Goal: Transaction & Acquisition: Purchase product/service

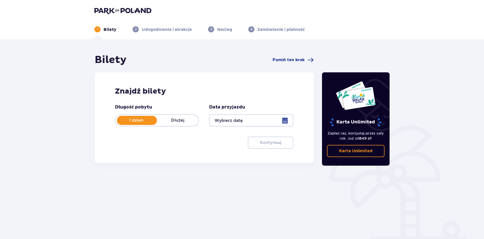
type input "[DATE]"
click at [262, 143] on p "Kontynuuj" at bounding box center [270, 143] width 21 height 6
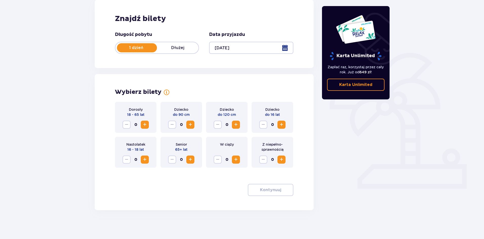
scroll to position [74, 0]
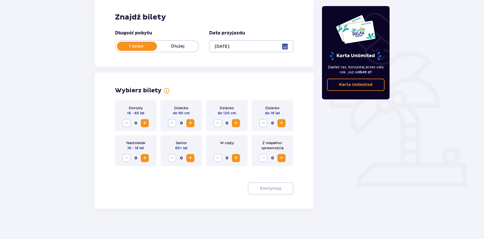
click at [147, 125] on span "Increase" at bounding box center [145, 123] width 6 height 6
click at [267, 188] on p "Kontynuuj" at bounding box center [270, 189] width 21 height 6
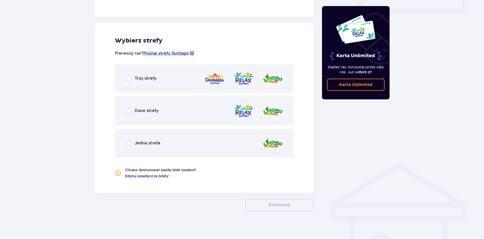
scroll to position [251, 0]
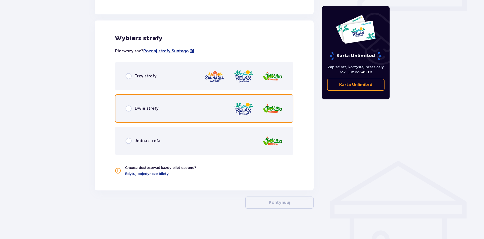
click at [129, 109] on input "radio" at bounding box center [129, 109] width 6 height 6
radio input "true"
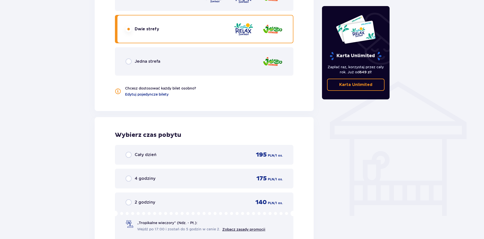
scroll to position [334, 0]
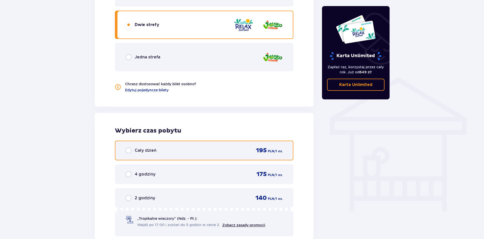
click at [128, 150] on input "radio" at bounding box center [129, 151] width 6 height 6
radio input "true"
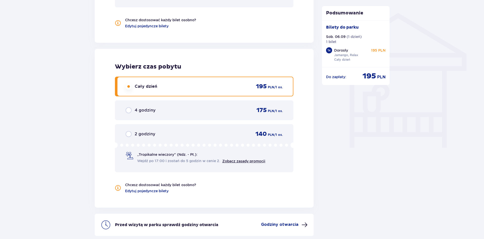
scroll to position [444, 0]
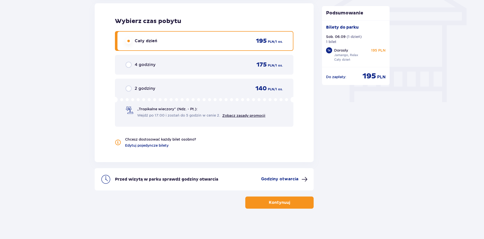
click at [276, 203] on p "Kontynuuj" at bounding box center [279, 203] width 21 height 6
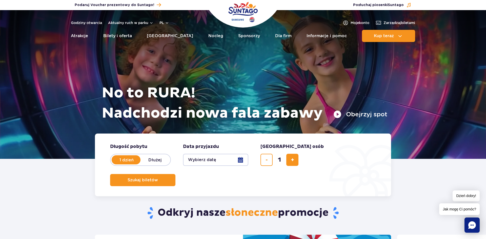
click at [240, 161] on button "Wybierz datę" at bounding box center [215, 160] width 65 height 12
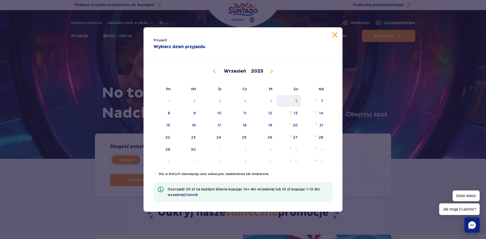
click at [296, 101] on span "6" at bounding box center [289, 101] width 26 height 12
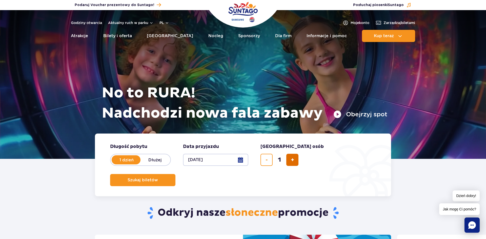
click at [293, 160] on span "dodaj bilet" at bounding box center [292, 160] width 3 height 0
type input "2"
click at [156, 178] on span "Szukaj biletów" at bounding box center [141, 180] width 30 height 5
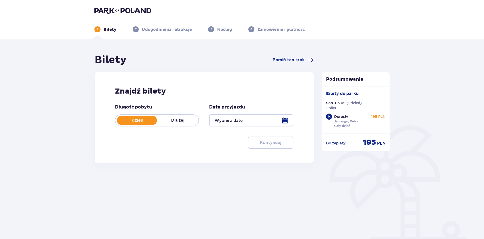
type input "[DATE]"
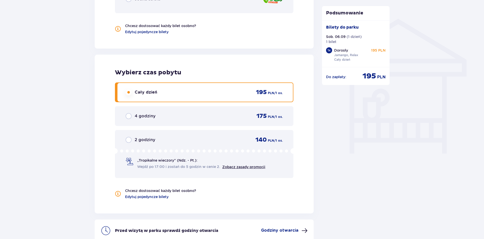
scroll to position [444, 0]
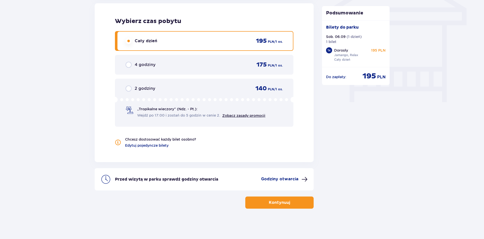
click at [278, 204] on p "Kontynuuj" at bounding box center [279, 203] width 21 height 6
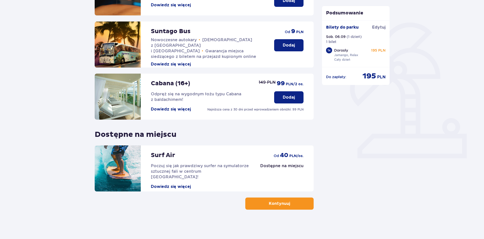
scroll to position [104, 0]
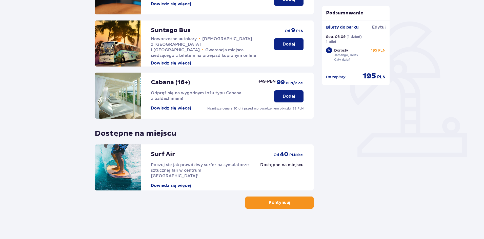
click at [302, 201] on button "Kontynuuj" at bounding box center [279, 203] width 68 height 12
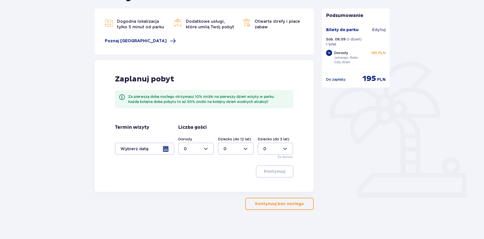
scroll to position [65, 0]
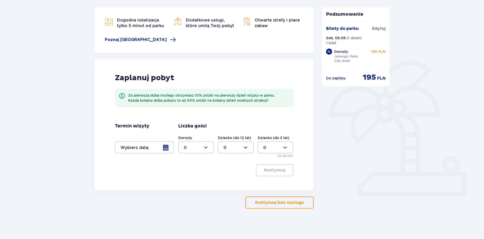
click at [305, 203] on span "button" at bounding box center [305, 203] width 6 height 6
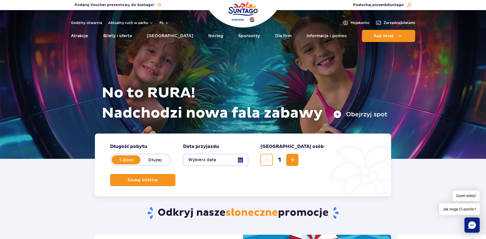
click at [241, 162] on button "Wybierz datę" at bounding box center [215, 160] width 65 height 12
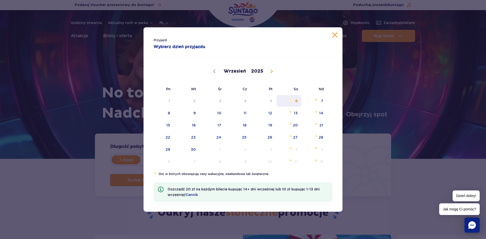
click at [296, 103] on span "6" at bounding box center [289, 101] width 26 height 12
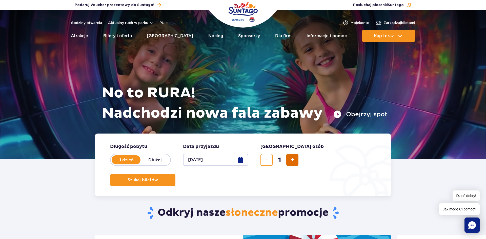
click at [292, 160] on span "dodaj bilet" at bounding box center [292, 160] width 3 height 0
type input "2"
click at [156, 178] on span "Szukaj biletów" at bounding box center [141, 180] width 30 height 5
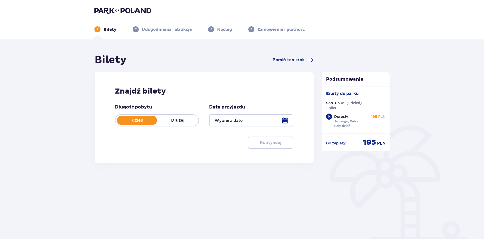
type input "[DATE]"
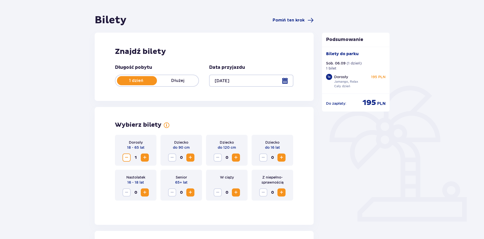
scroll to position [41, 0]
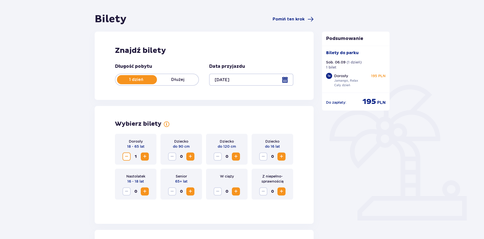
click at [145, 157] on span "Increase" at bounding box center [145, 157] width 6 height 6
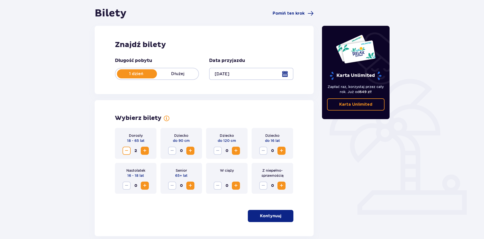
scroll to position [74, 0]
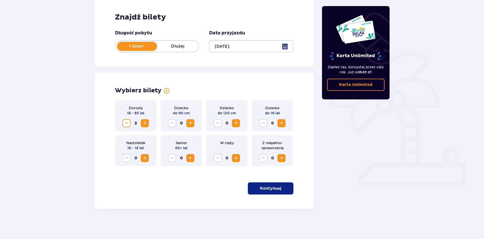
click at [266, 189] on p "Kontynuuj" at bounding box center [270, 189] width 21 height 6
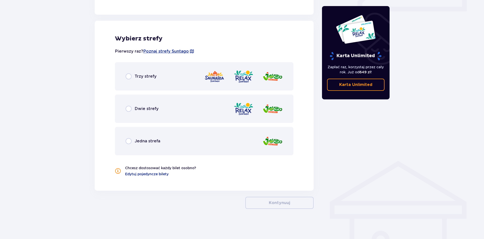
scroll to position [251, 0]
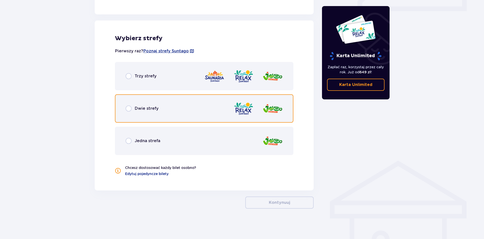
click at [130, 107] on input "radio" at bounding box center [129, 109] width 6 height 6
radio input "true"
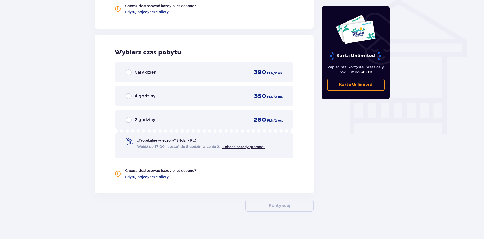
scroll to position [416, 0]
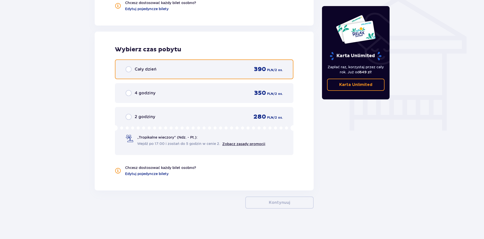
click at [129, 70] on input "radio" at bounding box center [129, 69] width 6 height 6
radio input "true"
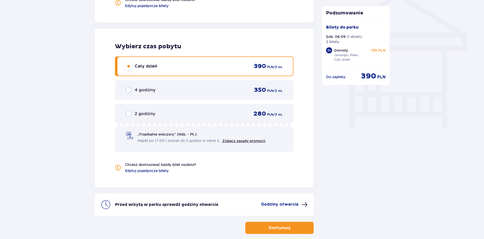
scroll to position [444, 0]
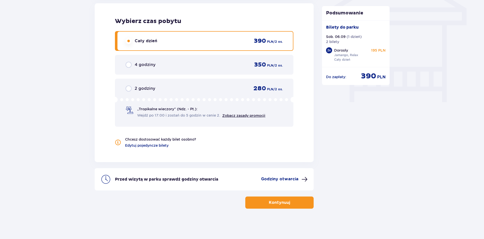
click at [281, 180] on p "Godziny otwarcia" at bounding box center [279, 180] width 37 height 6
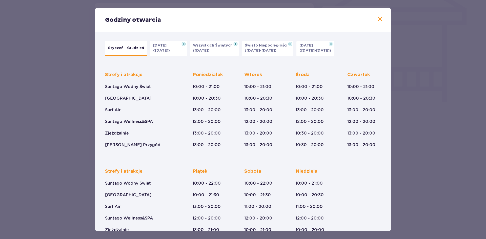
click at [379, 20] on span at bounding box center [380, 19] width 6 height 6
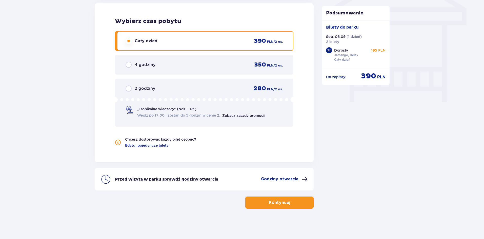
click at [304, 204] on button "Kontynuuj" at bounding box center [279, 203] width 68 height 12
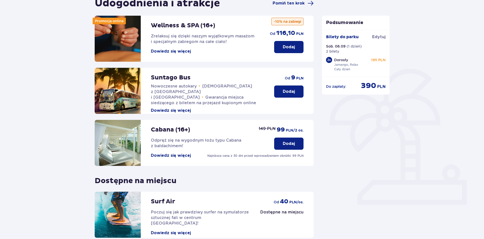
scroll to position [30, 0]
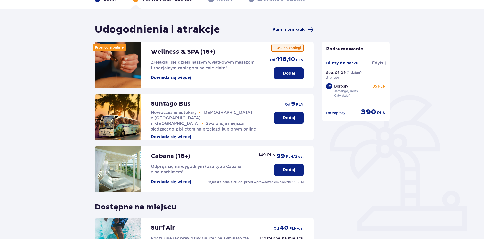
click at [297, 29] on span "Pomiń ten krok" at bounding box center [289, 30] width 32 height 6
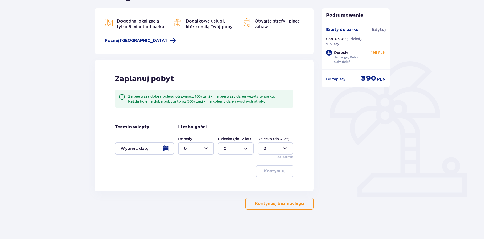
scroll to position [65, 0]
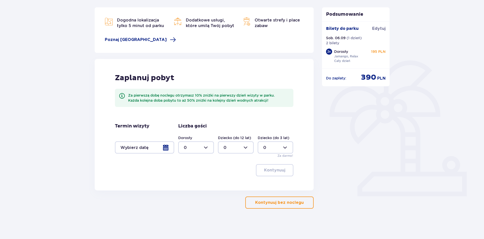
click at [300, 205] on button "Kontynuuj bez noclegu" at bounding box center [279, 203] width 68 height 12
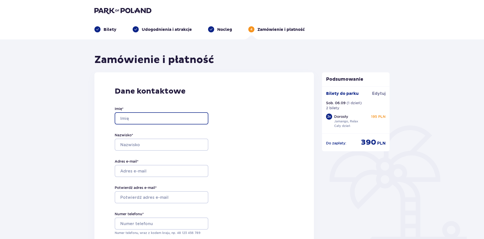
click at [141, 120] on input "Imię *" at bounding box center [162, 118] width 94 height 12
type input "[PERSON_NAME]"
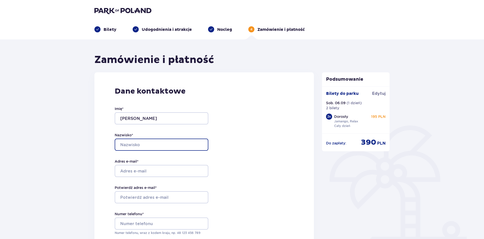
click at [147, 147] on input "Nazwisko *" at bounding box center [162, 145] width 94 height 12
type input "[PERSON_NAME]"
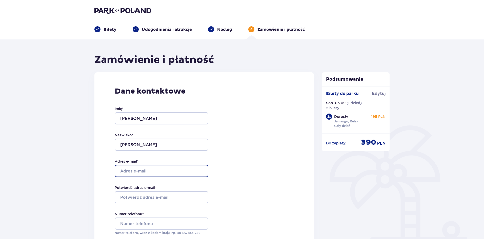
click at [151, 173] on input "Adres e-mail *" at bounding box center [162, 171] width 94 height 12
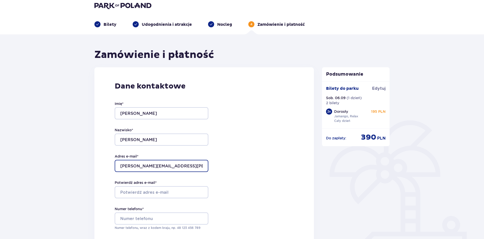
type input "[PERSON_NAME][EMAIL_ADDRESS][PERSON_NAME][DOMAIN_NAME]"
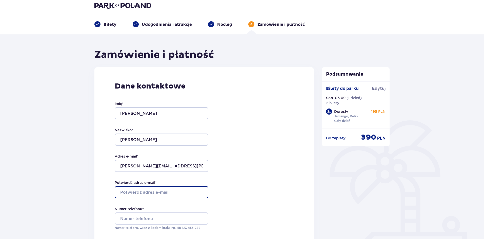
click at [188, 190] on input "Potwierdź adres e-mail *" at bounding box center [162, 192] width 94 height 12
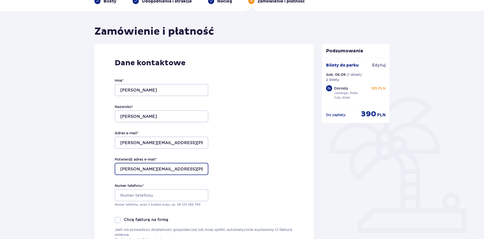
scroll to position [29, 0]
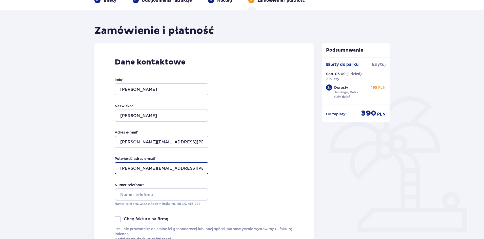
type input "[PERSON_NAME][EMAIL_ADDRESS][PERSON_NAME][DOMAIN_NAME]"
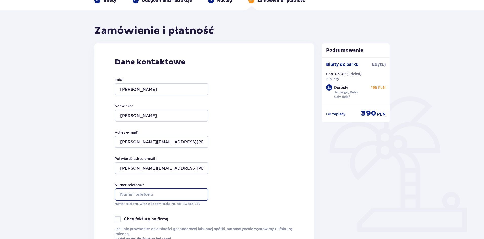
click at [181, 194] on input "Numer telefonu *" at bounding box center [162, 195] width 94 height 12
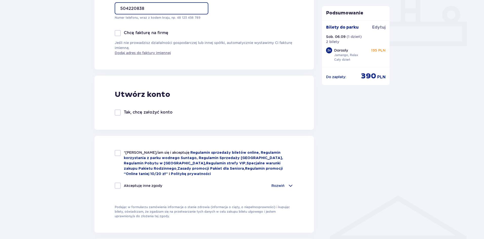
scroll to position [216, 0]
type input "504220838"
click at [119, 153] on div at bounding box center [118, 153] width 6 height 6
checkbox input "true"
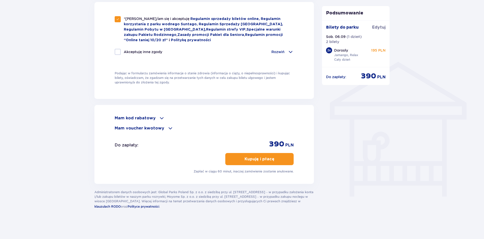
scroll to position [350, 0]
click at [280, 160] on button "Kupuję i płacę" at bounding box center [259, 159] width 68 height 12
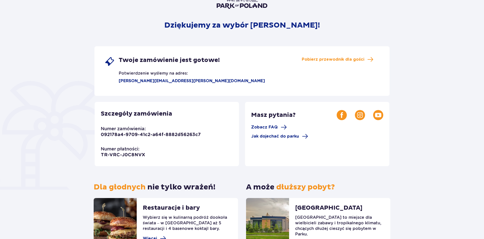
scroll to position [88, 0]
